Goal: Information Seeking & Learning: Learn about a topic

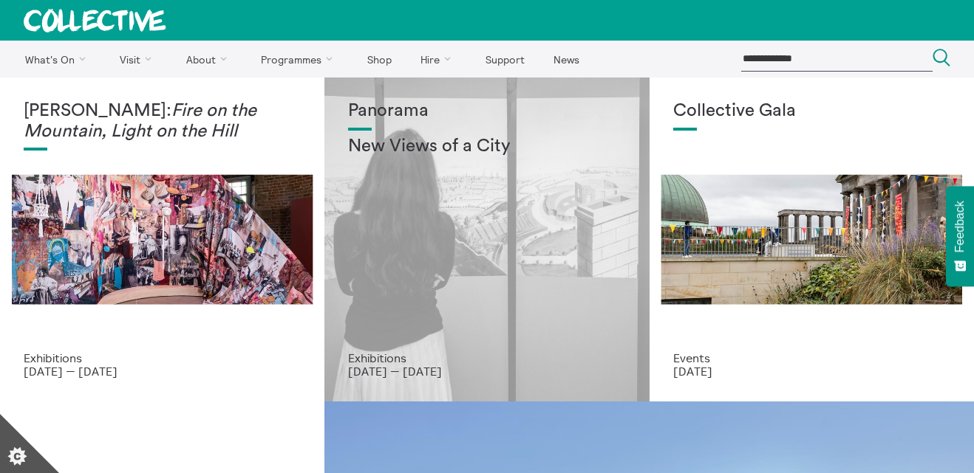
click at [428, 237] on div "Panorama New Views of a City" at bounding box center [486, 226] width 277 height 250
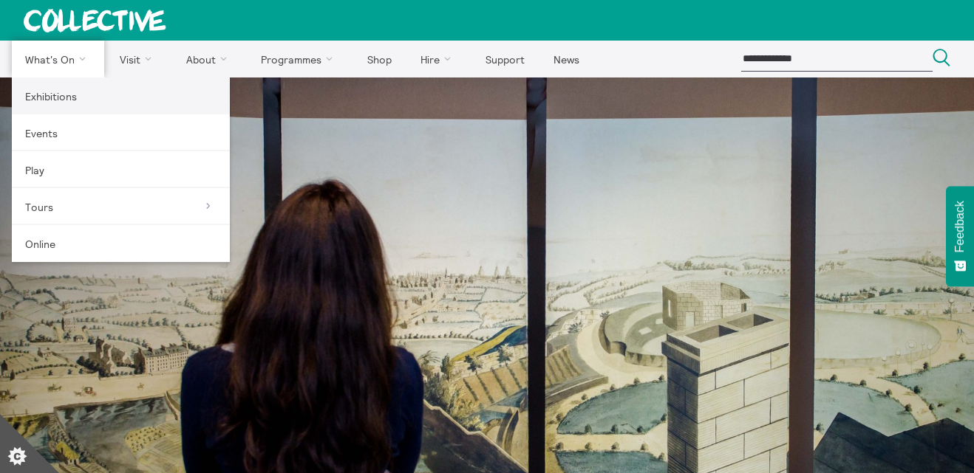
click at [51, 93] on link "Exhibitions" at bounding box center [121, 96] width 218 height 37
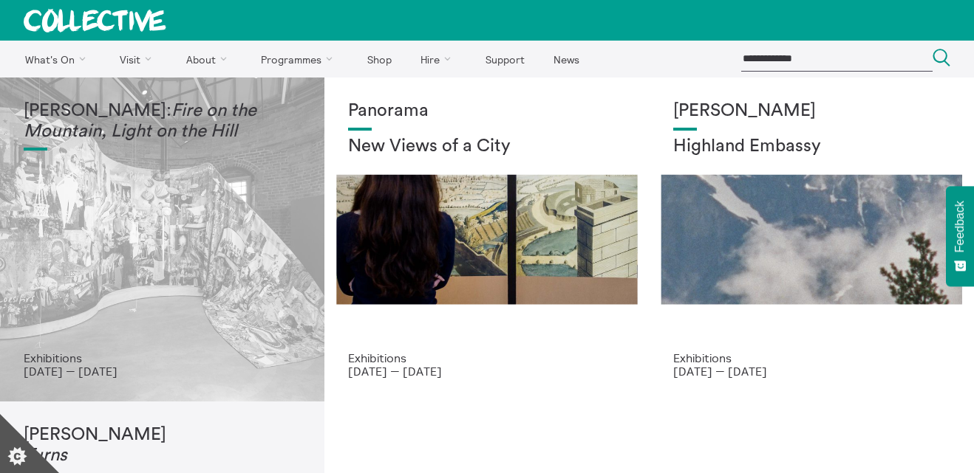
click at [210, 244] on div "[PERSON_NAME]: Fire on the Mountain, Light on the Hill" at bounding box center [162, 226] width 277 height 250
